Goal: Register for event/course

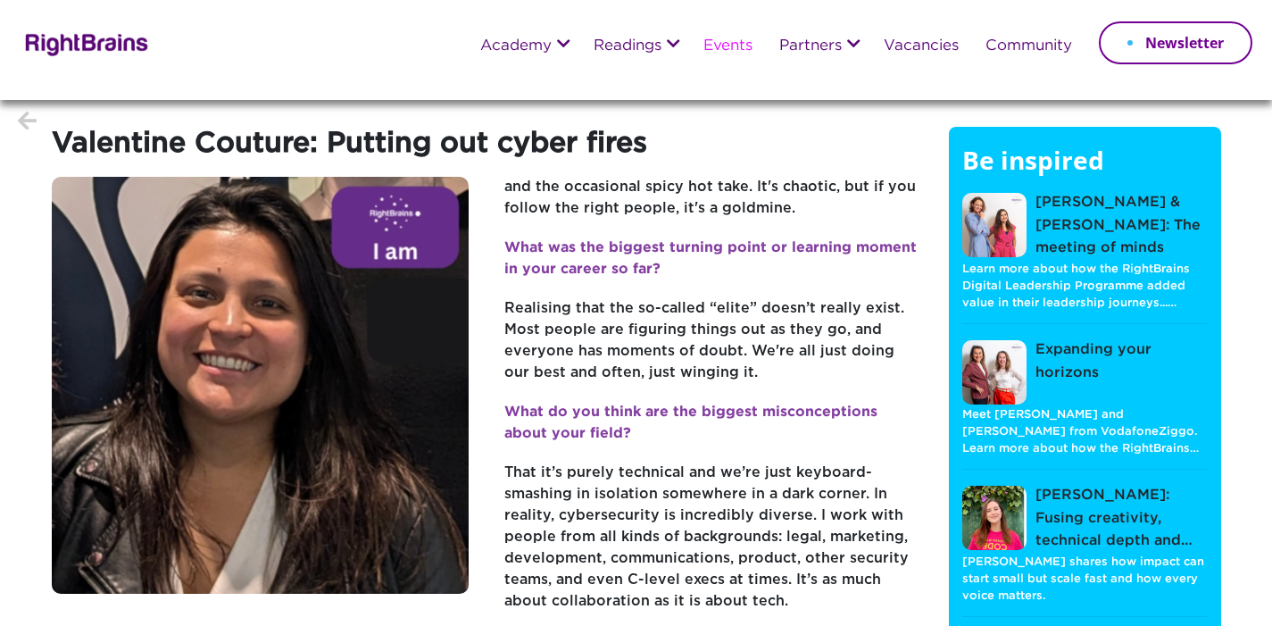
click at [736, 46] on link "Events" at bounding box center [727, 46] width 49 height 16
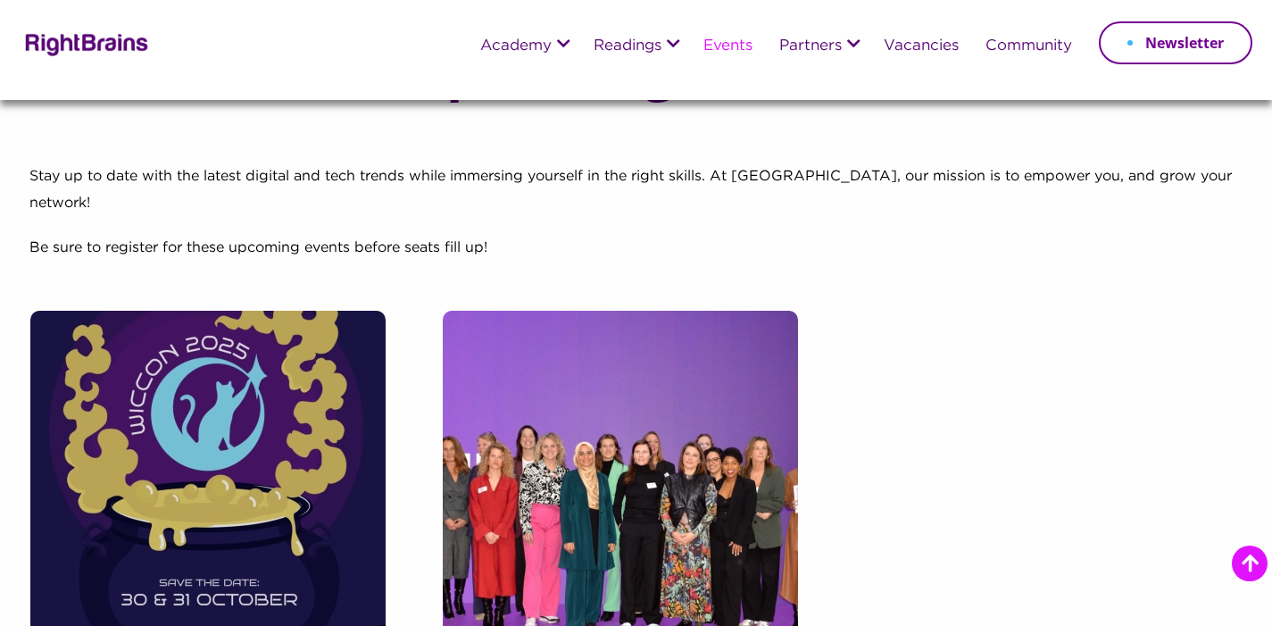
scroll to position [457, 0]
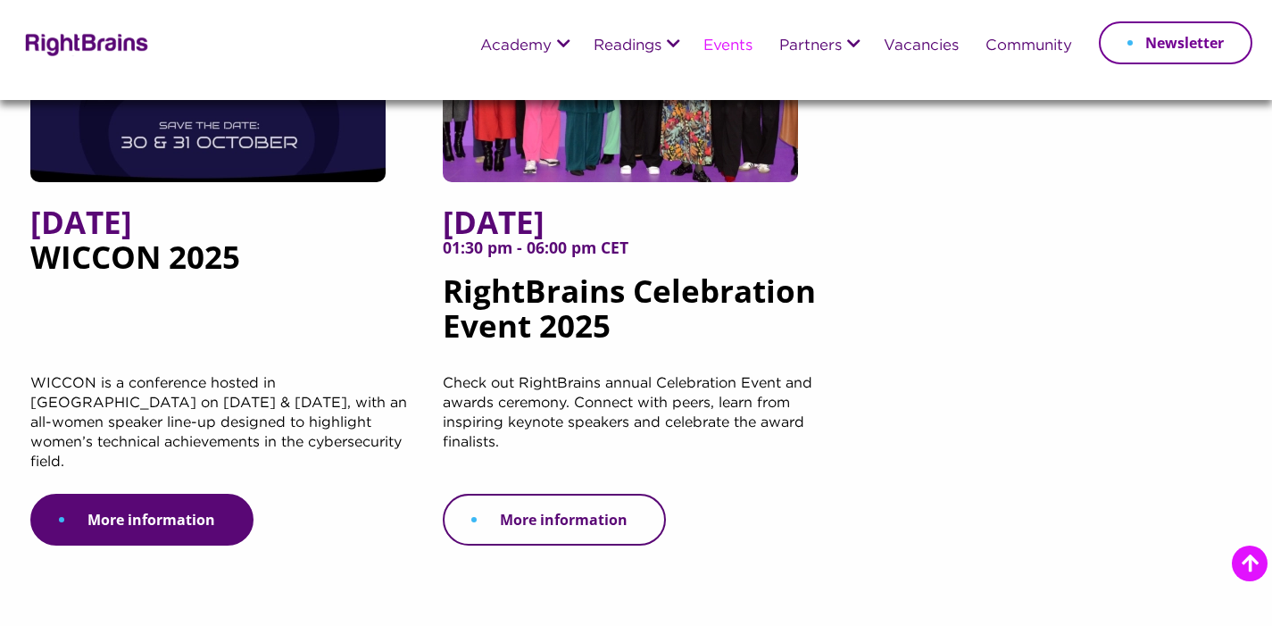
click at [554, 496] on link "More information" at bounding box center [554, 520] width 223 height 52
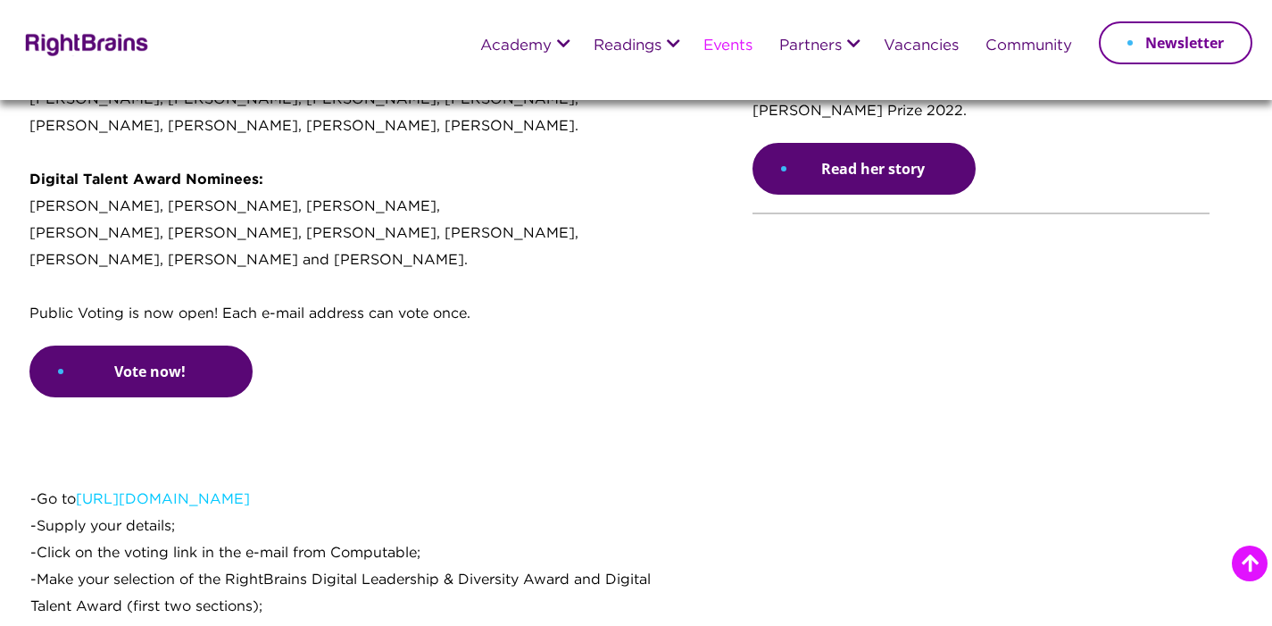
scroll to position [1529, 0]
